Goal: Transaction & Acquisition: Purchase product/service

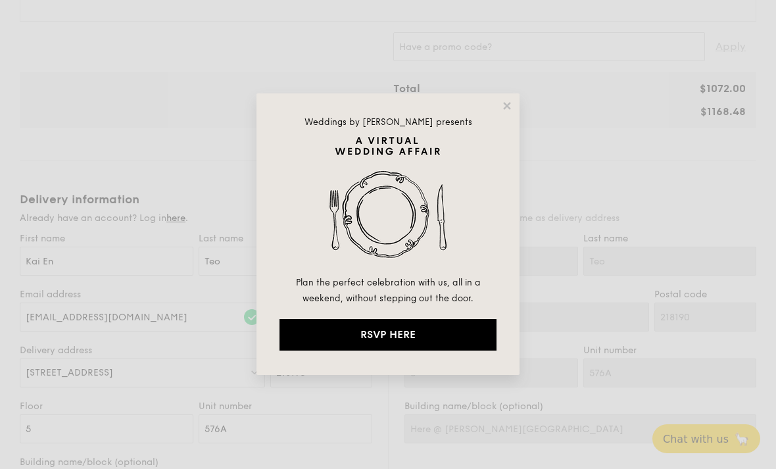
scroll to position [666, 0]
click at [508, 104] on icon at bounding box center [506, 105] width 7 height 7
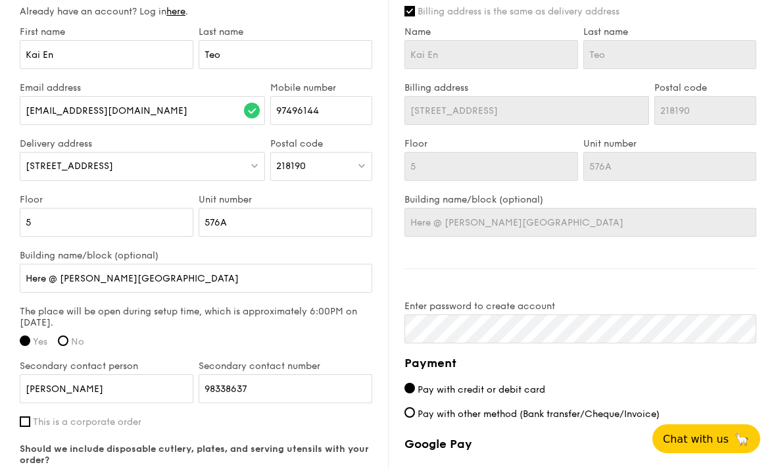
scroll to position [896, 0]
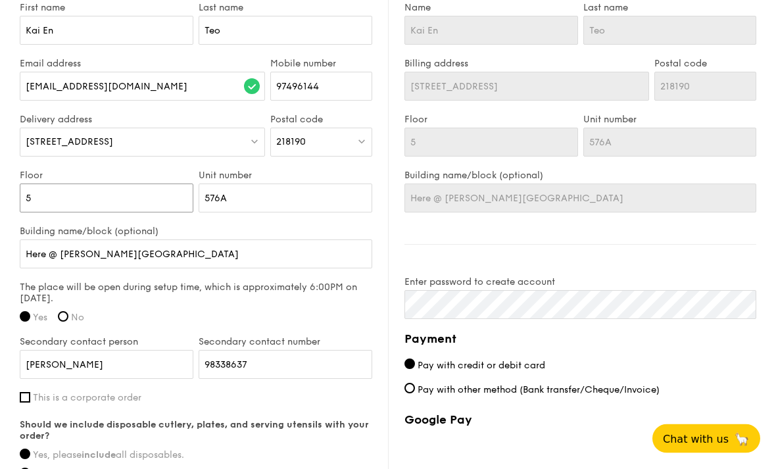
click at [61, 206] on input "5" at bounding box center [107, 198] width 174 height 29
type input "2"
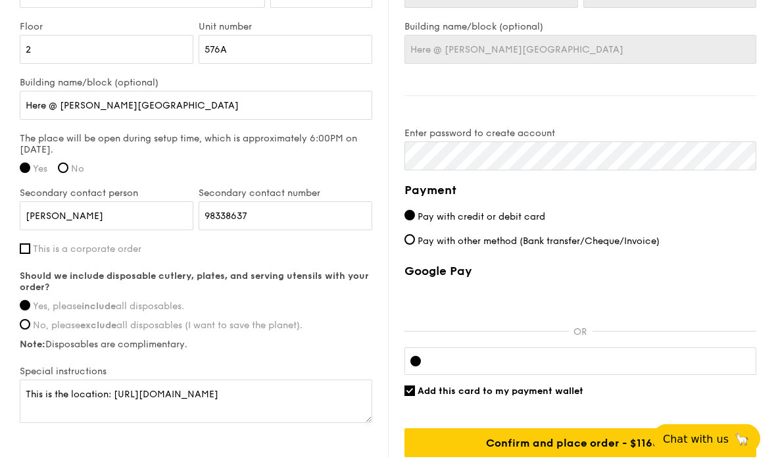
scroll to position [1046, 0]
type input "2"
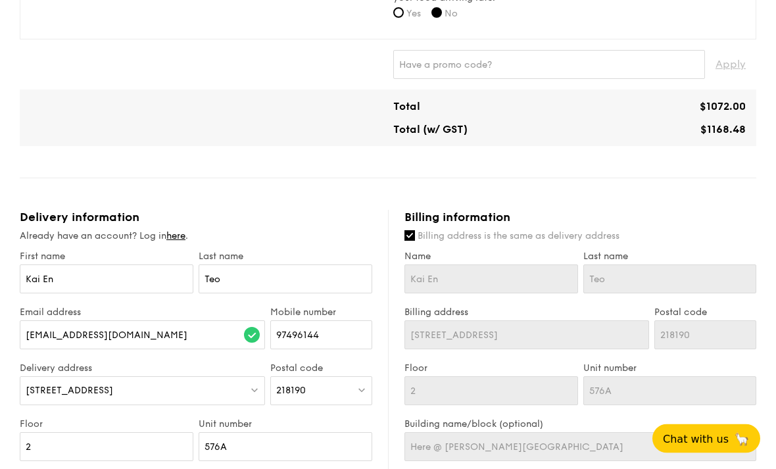
scroll to position [661, 0]
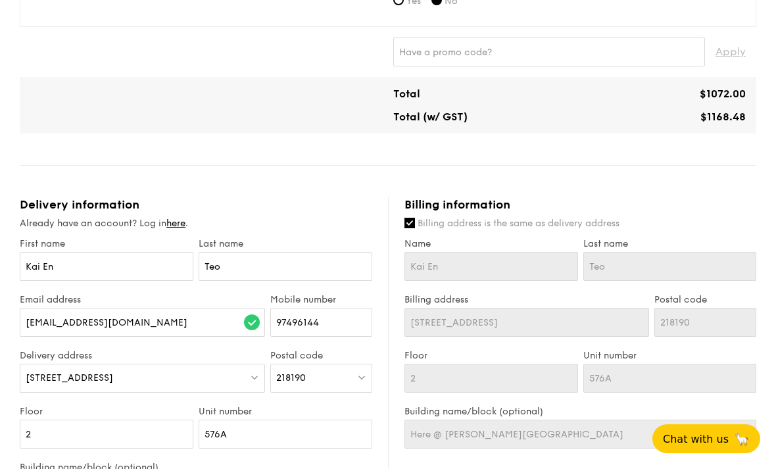
click at [185, 221] on link "here" at bounding box center [175, 223] width 19 height 11
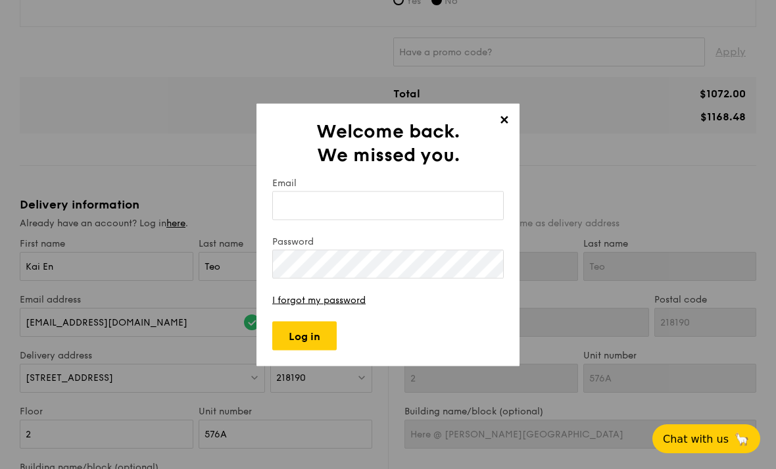
click at [376, 220] on input "Email" at bounding box center [388, 205] width 232 height 29
type input "[EMAIL_ADDRESS][DOMAIN_NAME]"
click at [313, 350] on input "Log in" at bounding box center [304, 335] width 64 height 29
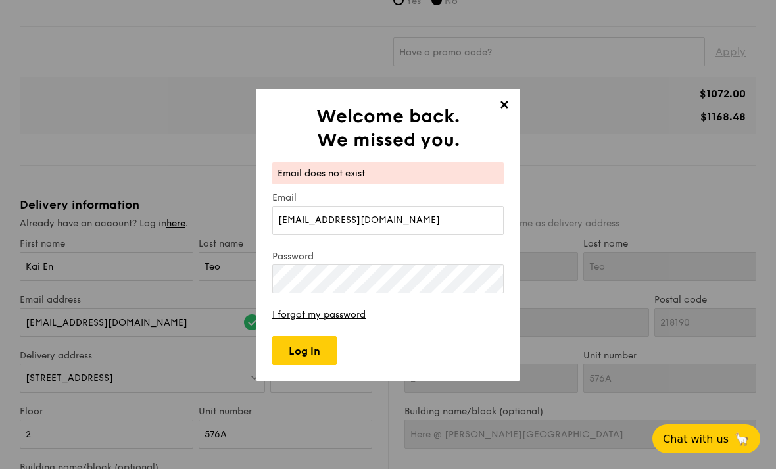
click at [502, 116] on span "✕" at bounding box center [504, 107] width 18 height 18
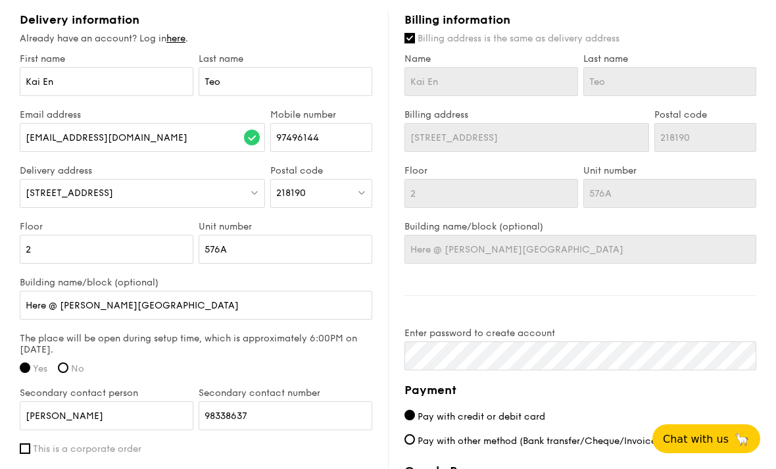
scroll to position [1100, 0]
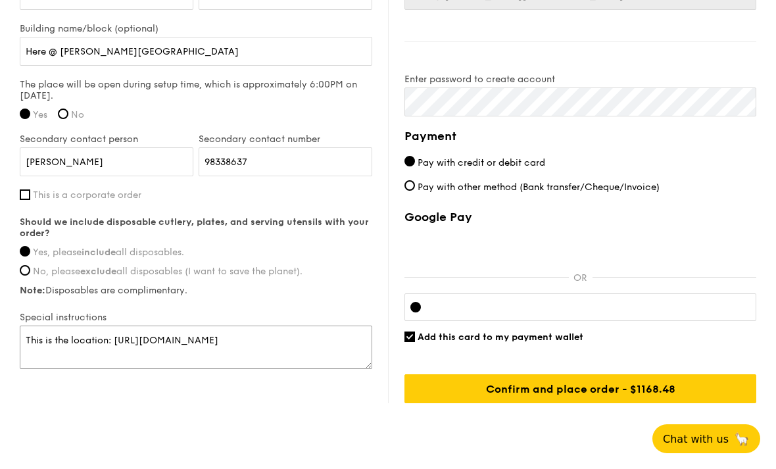
click at [236, 341] on textarea "This is the location: [URL][DOMAIN_NAME]" at bounding box center [196, 347] width 353 height 43
click at [560, 343] on span "Add this card to my payment wallet" at bounding box center [501, 336] width 166 height 11
click at [415, 342] on input "Add this card to my payment wallet" at bounding box center [409, 336] width 11 height 11
checkbox input "false"
click at [664, 391] on input "Confirm and place order - $1168.48" at bounding box center [580, 388] width 352 height 29
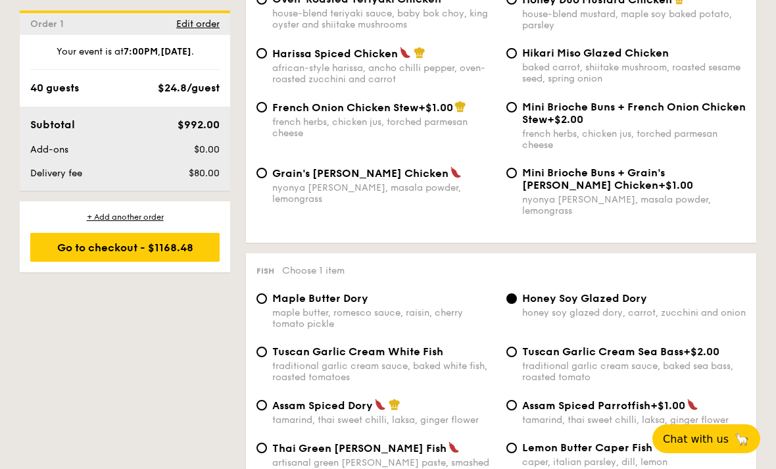
scroll to position [1125, 0]
click at [171, 261] on div "Go to checkout - $1168.48" at bounding box center [124, 247] width 189 height 29
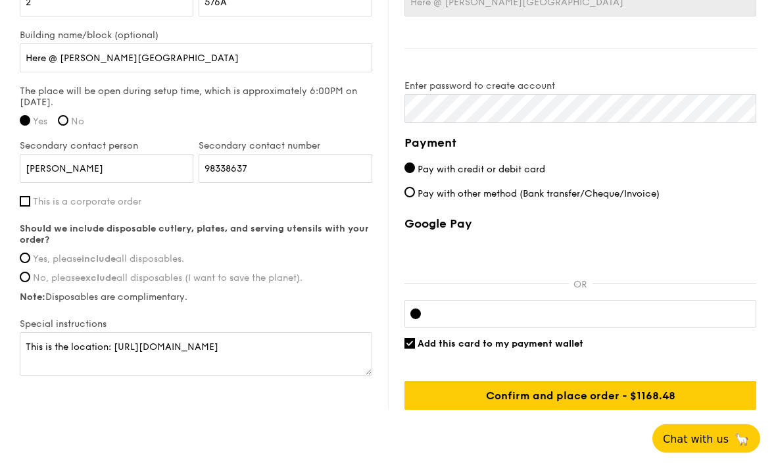
scroll to position [1100, 0]
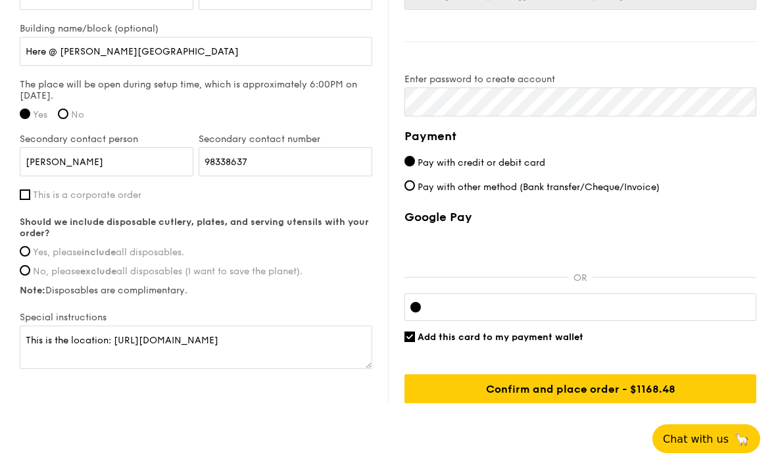
click at [119, 253] on span "Yes, please include all disposables." at bounding box center [108, 252] width 151 height 11
click at [30, 253] on input "Yes, please include all disposables." at bounding box center [25, 251] width 11 height 11
radio input "true"
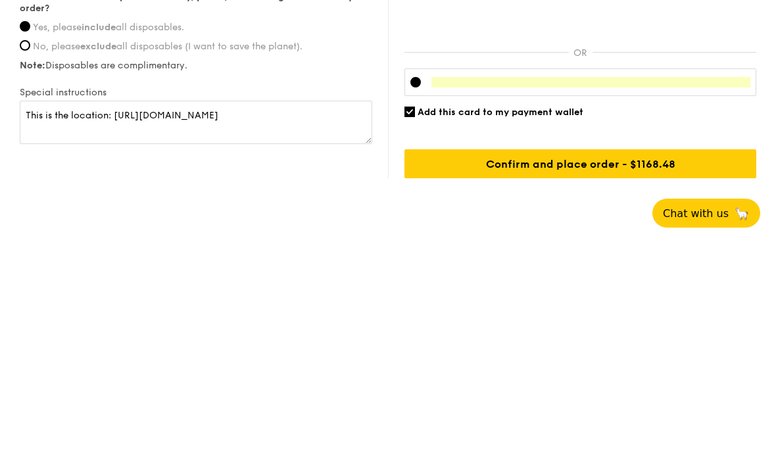
click at [741, 294] on div at bounding box center [580, 308] width 352 height 28
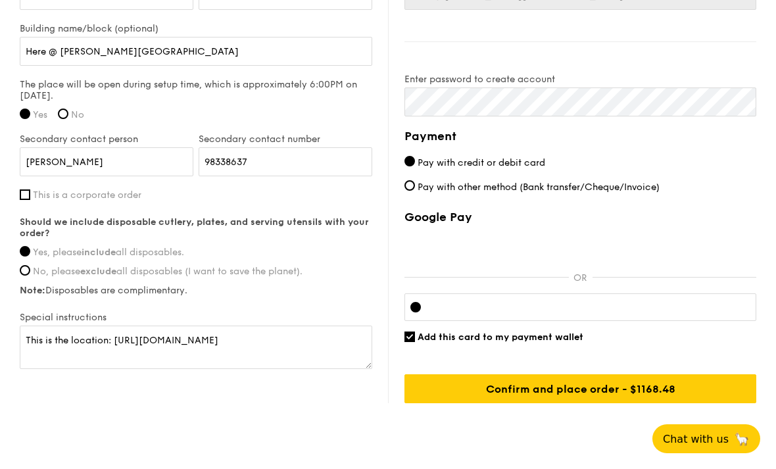
click at [572, 343] on span "Add this card to my payment wallet" at bounding box center [501, 336] width 166 height 11
click at [415, 342] on input "Add this card to my payment wallet" at bounding box center [409, 336] width 11 height 11
checkbox input "false"
click at [409, 306] on div at bounding box center [580, 307] width 352 height 28
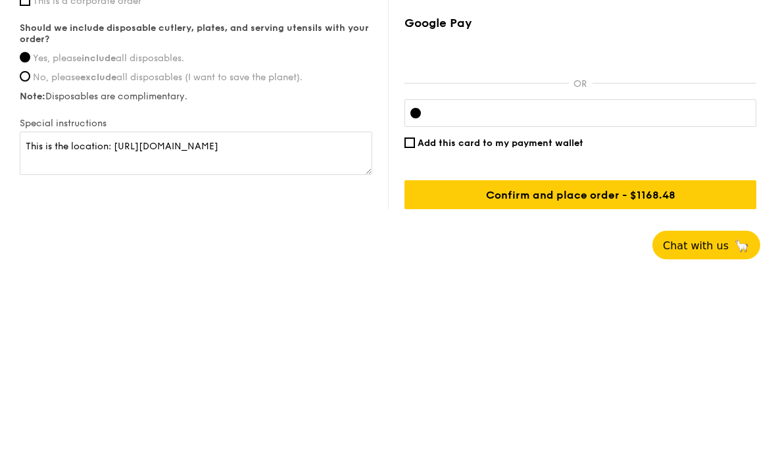
click at [591, 374] on input "Confirm and place order - $1168.48" at bounding box center [580, 388] width 352 height 29
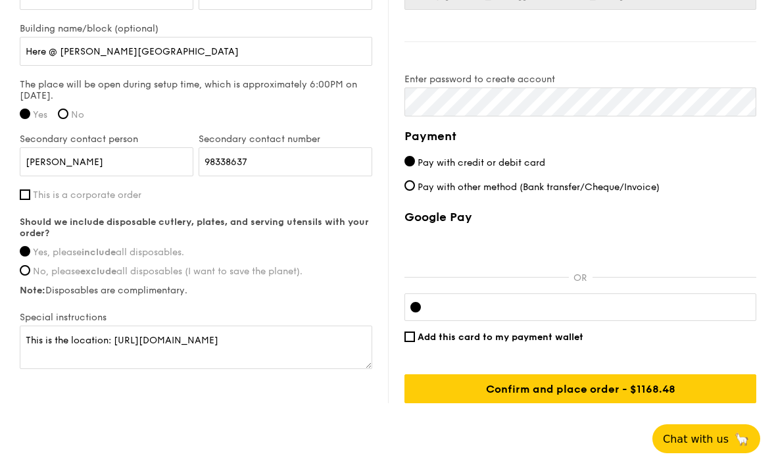
click at [692, 387] on input "Confirm and place order - $1168.48" at bounding box center [580, 388] width 352 height 29
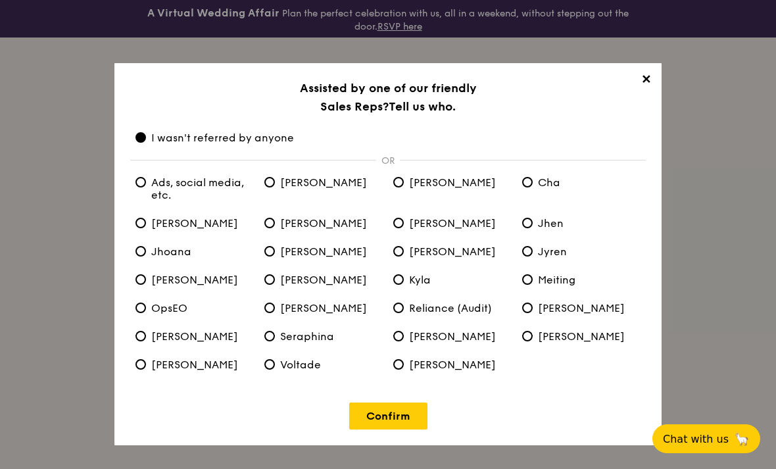
click at [652, 78] on span "✕" at bounding box center [646, 81] width 18 height 18
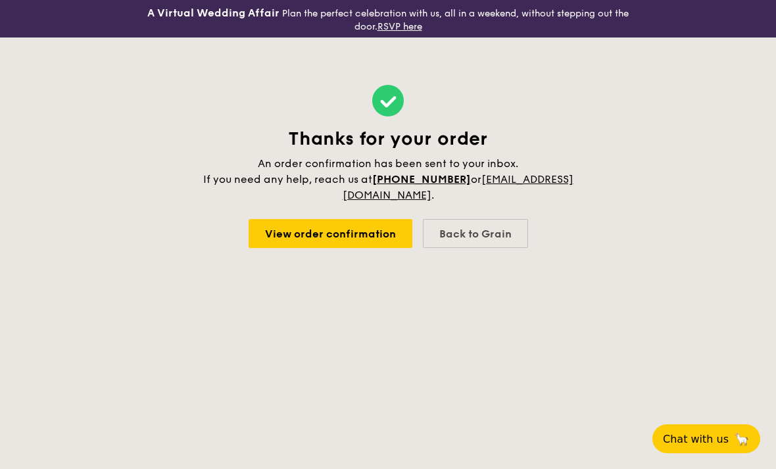
click at [348, 234] on link "View order confirmation" at bounding box center [331, 233] width 164 height 29
